Goal: Task Accomplishment & Management: Manage account settings

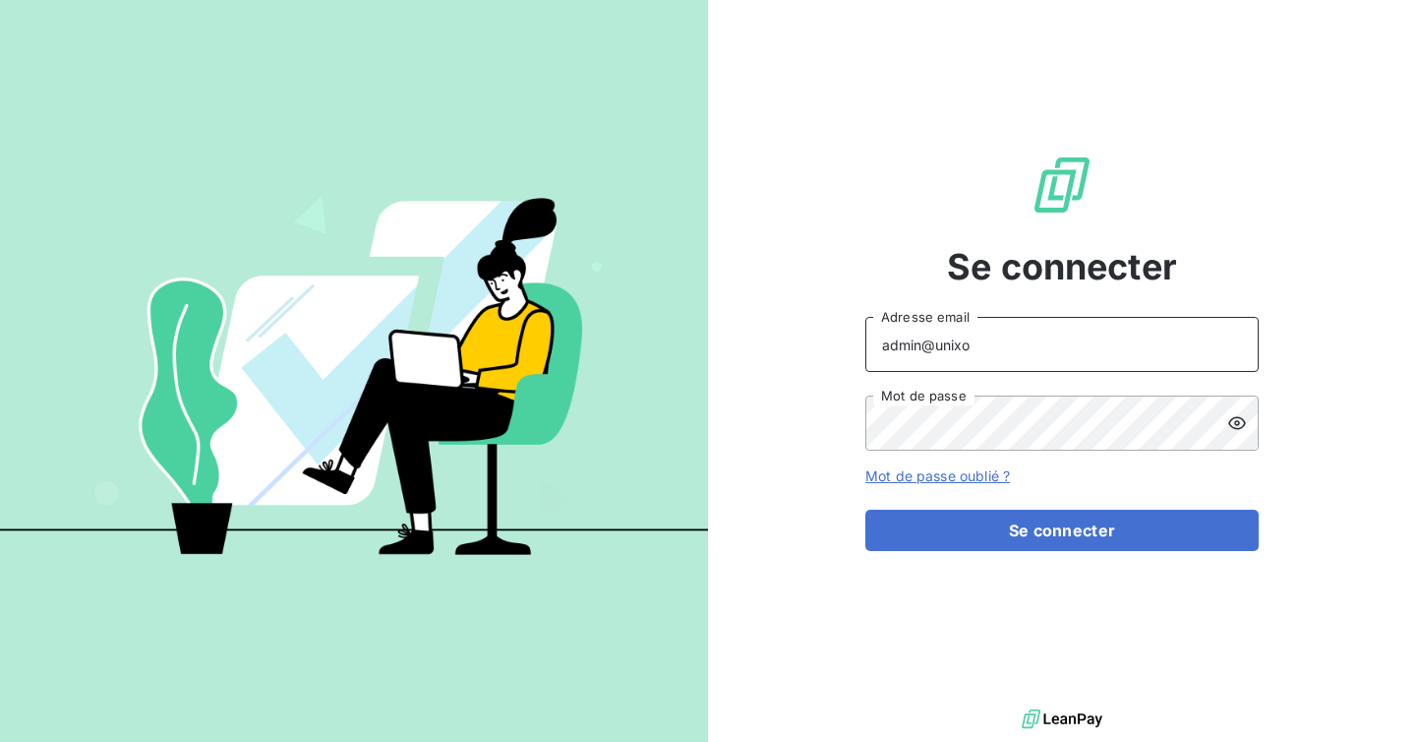
click at [989, 362] on input "admin@unixo" at bounding box center [1061, 344] width 393 height 55
type input "admin@telerys"
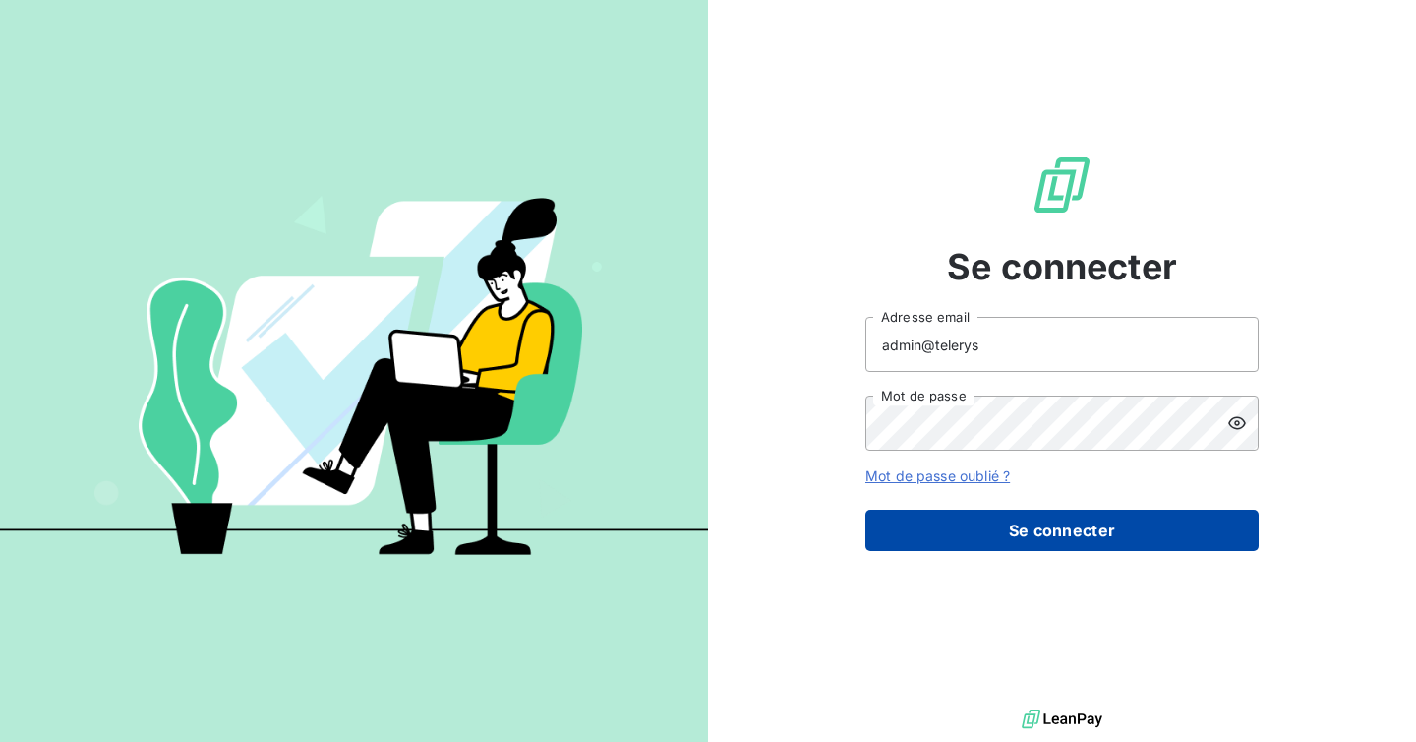
click at [1007, 533] on button "Se connecter" at bounding box center [1061, 529] width 393 height 41
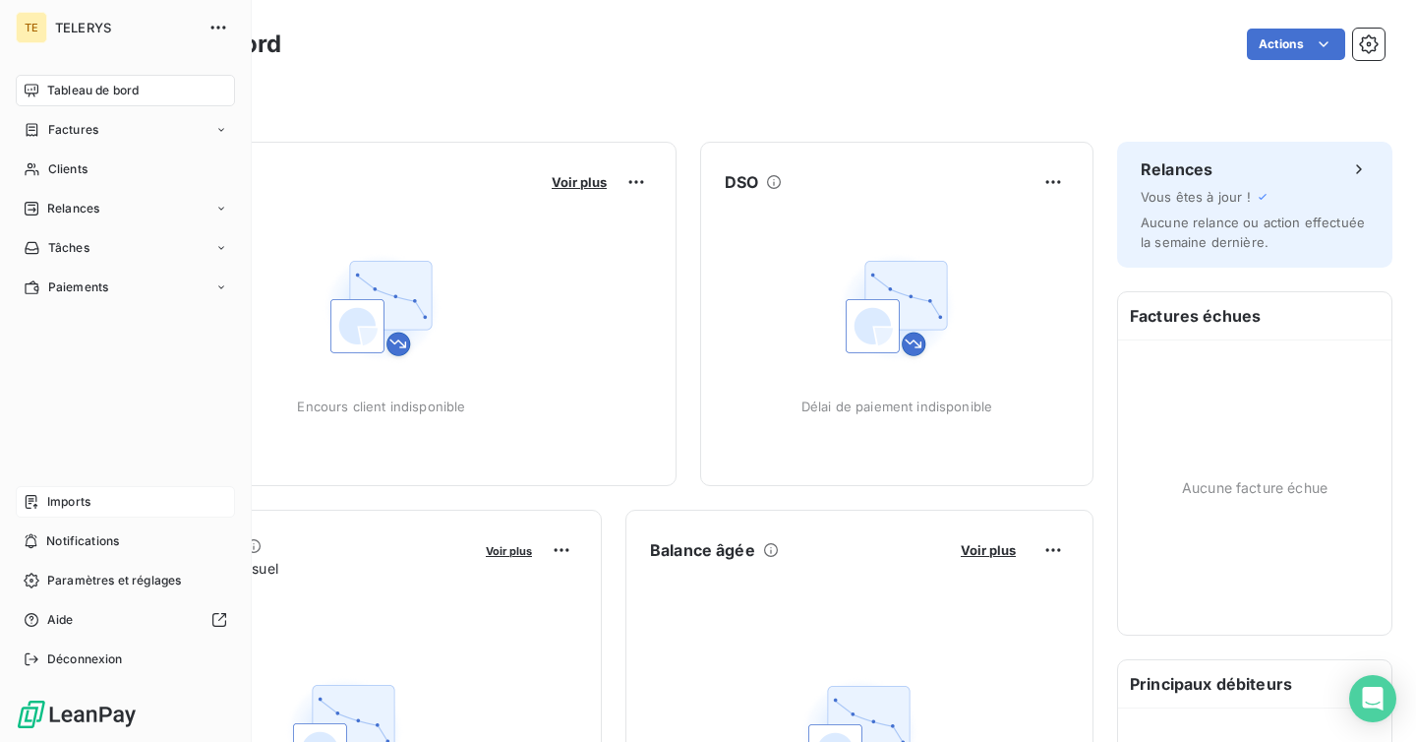
click at [64, 498] on span "Imports" at bounding box center [68, 502] width 43 height 18
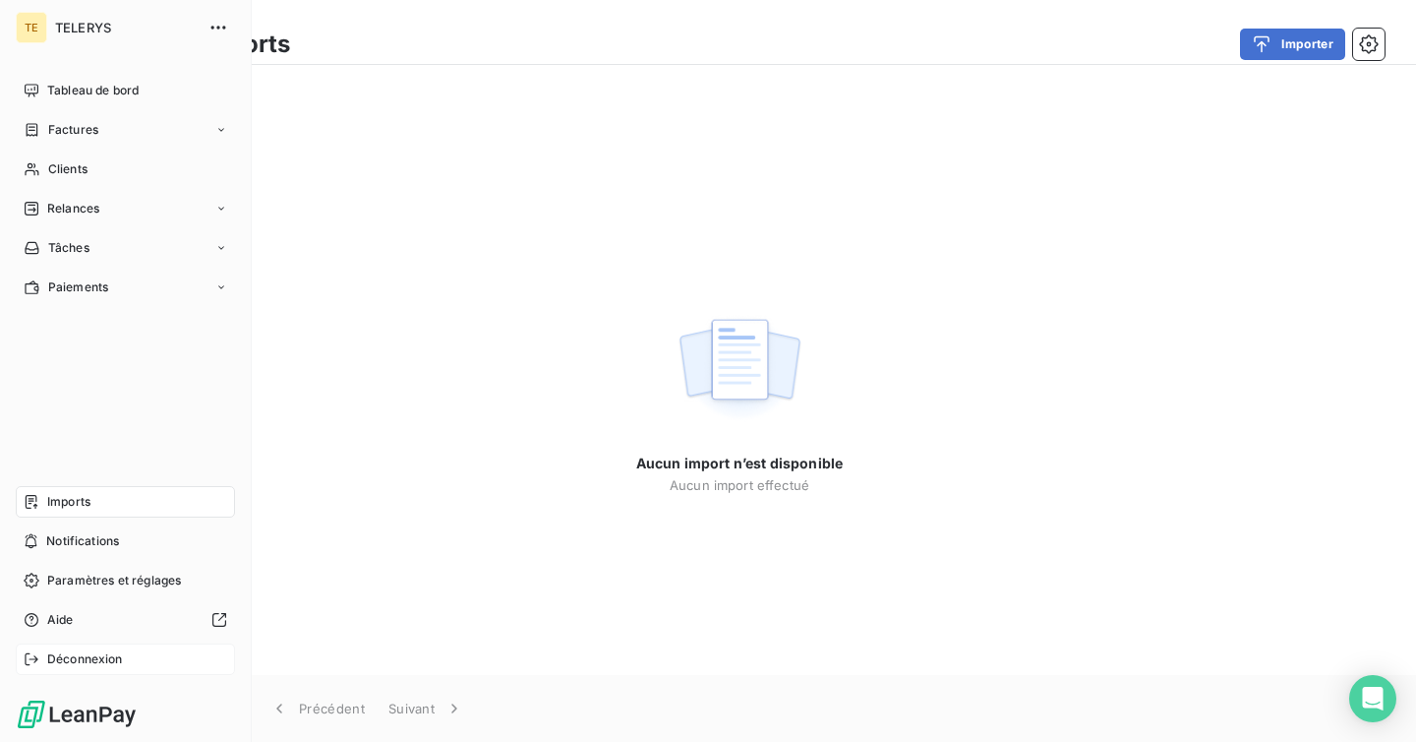
click at [111, 650] on span "Déconnexion" at bounding box center [85, 659] width 76 height 18
